Goal: Entertainment & Leisure: Browse casually

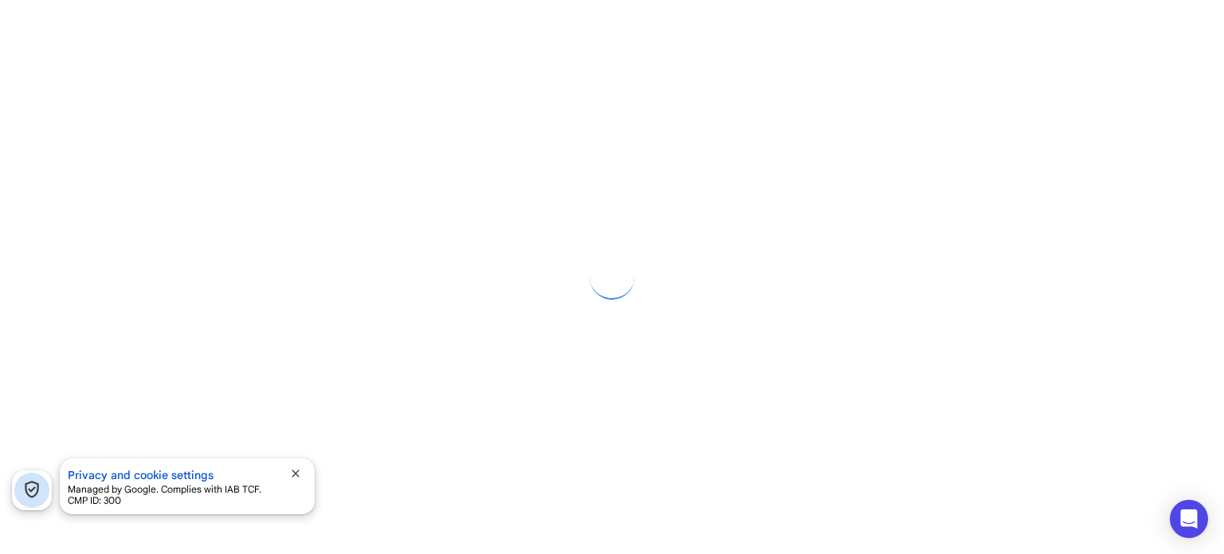
click at [291, 475] on span "close" at bounding box center [295, 473] width 13 height 13
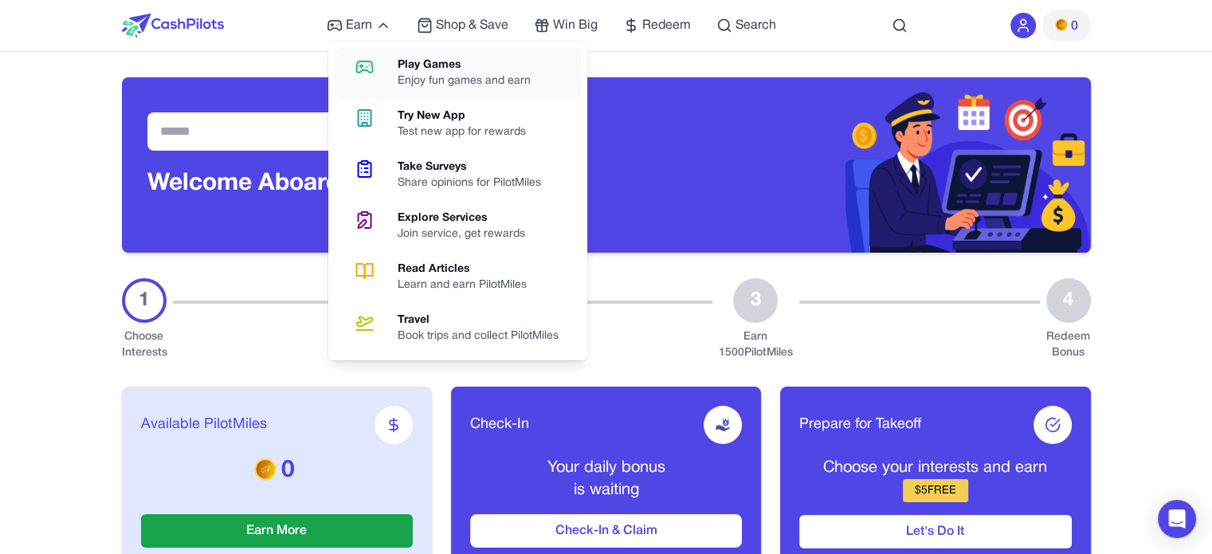
click at [399, 65] on div "Play Games" at bounding box center [471, 65] width 146 height 16
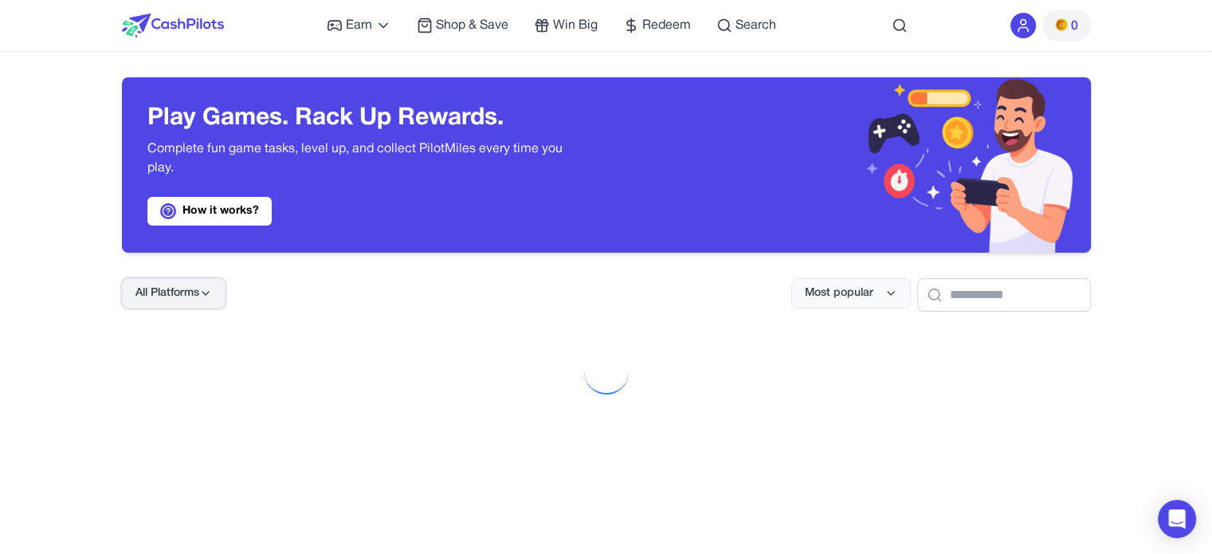
click at [217, 293] on button "All Platforms" at bounding box center [174, 293] width 104 height 30
click at [210, 294] on icon at bounding box center [205, 293] width 13 height 13
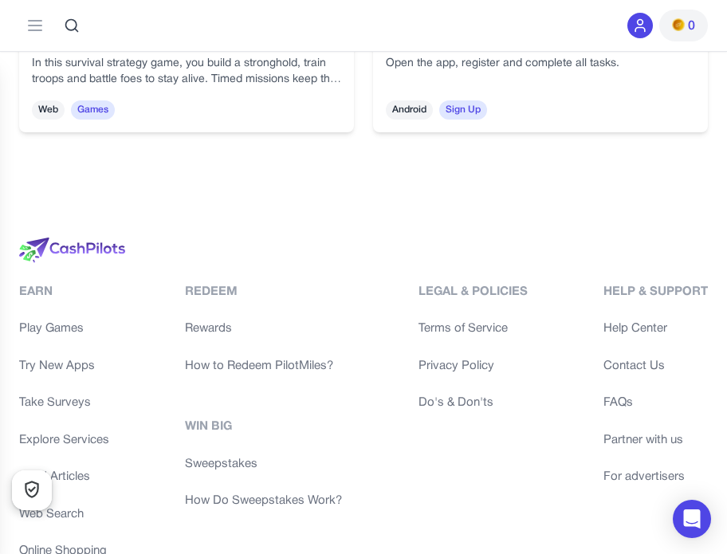
scroll to position [6616, 0]
